Goal: Information Seeking & Learning: Learn about a topic

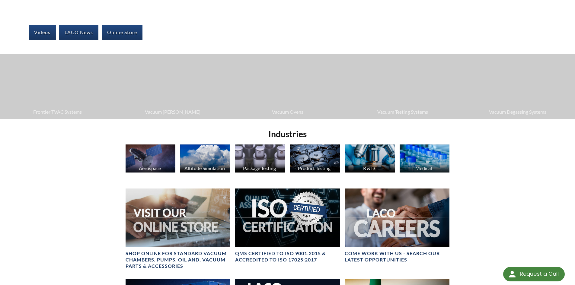
scroll to position [151, 0]
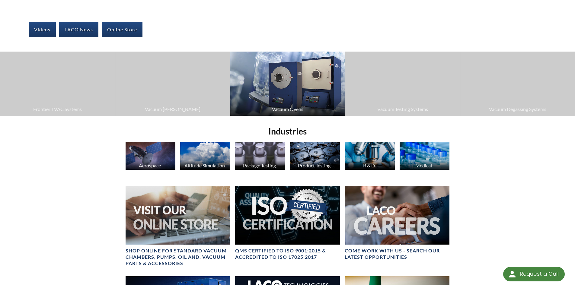
click at [321, 82] on img at bounding box center [288, 84] width 115 height 64
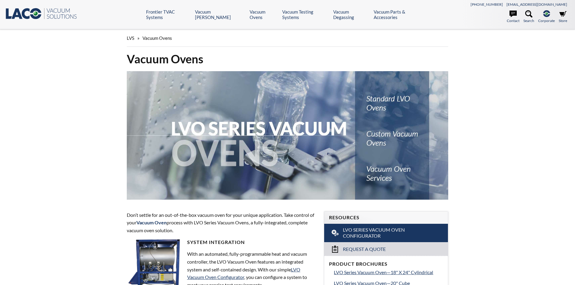
select select "언어 번역 위젯"
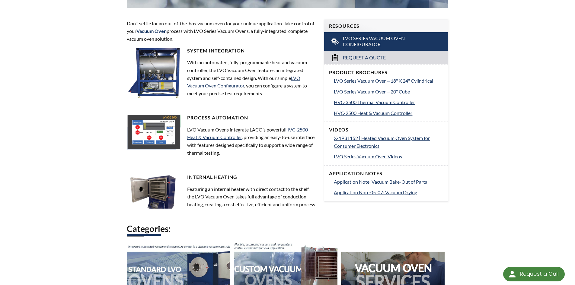
scroll to position [181, 0]
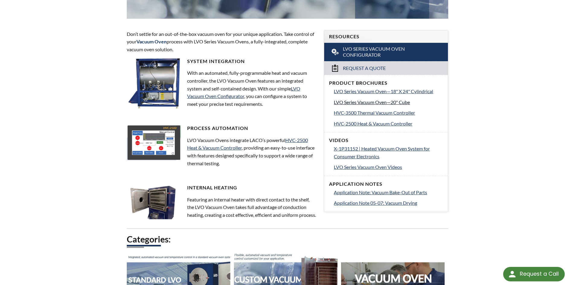
click at [401, 105] on link "LVO Series Vacuum Oven—20" Cube" at bounding box center [388, 102] width 109 height 8
